Goal: Transaction & Acquisition: Purchase product/service

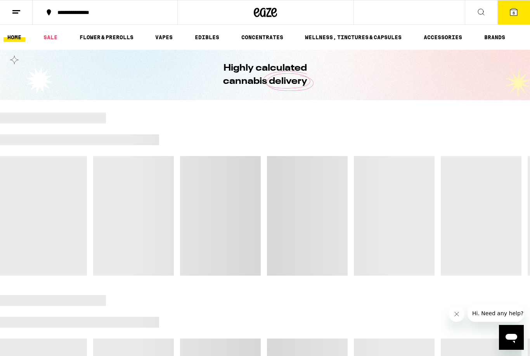
click at [514, 19] on button "6" at bounding box center [514, 12] width 33 height 24
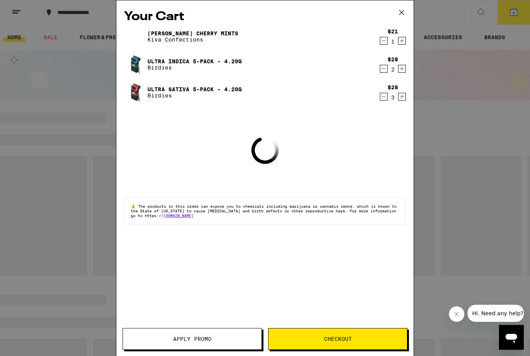
click at [383, 73] on icon "Decrement" at bounding box center [383, 68] width 7 height 9
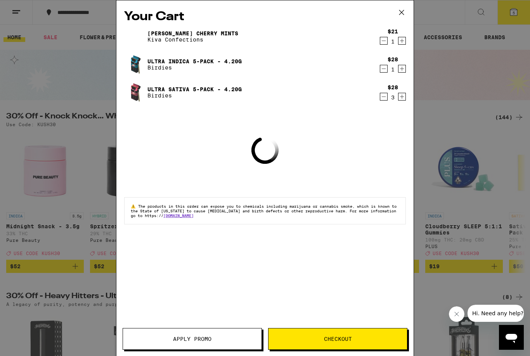
click at [383, 72] on icon "Decrement" at bounding box center [383, 68] width 7 height 9
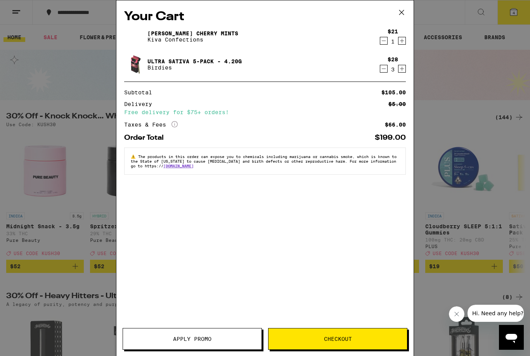
click at [383, 70] on icon "Decrement" at bounding box center [383, 68] width 7 height 9
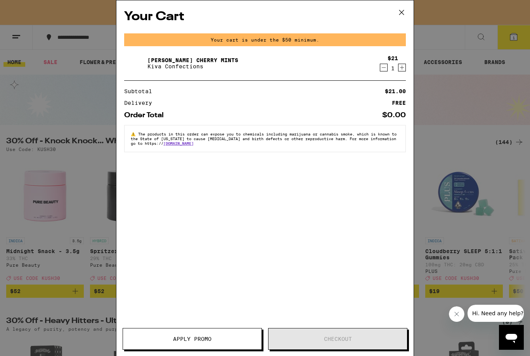
click at [383, 70] on icon "Decrement" at bounding box center [383, 67] width 7 height 9
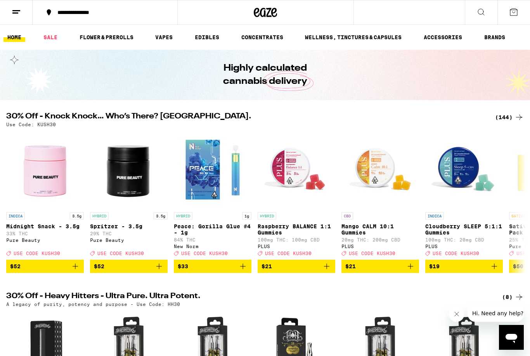
click at [515, 121] on icon at bounding box center [519, 117] width 9 height 9
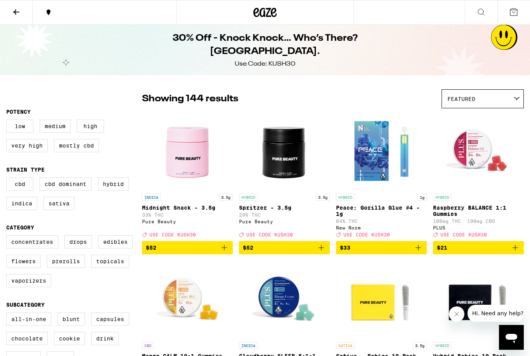
click at [516, 116] on img "Open page for Raspberry BALANCE 1:1 Gummies from PLUS" at bounding box center [479, 151] width 78 height 78
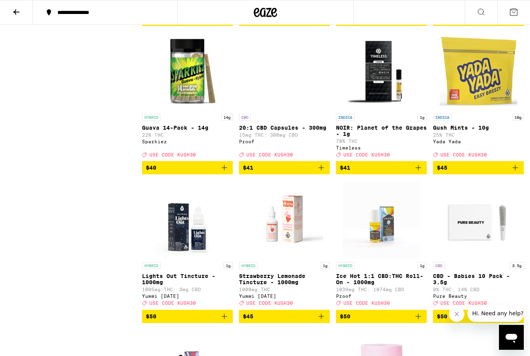
scroll to position [4504, 0]
